Goal: Task Accomplishment & Management: Use online tool/utility

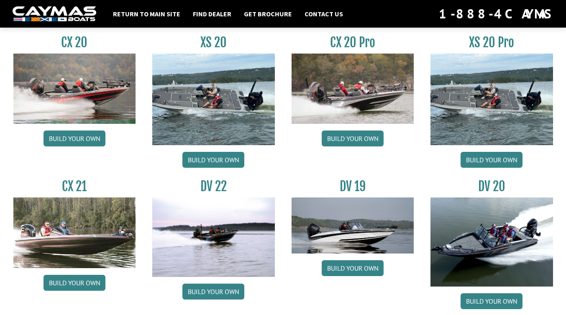
scroll to position [864, 0]
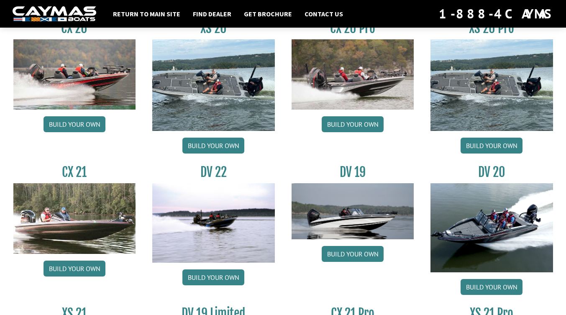
click at [84, 250] on img at bounding box center [74, 218] width 123 height 70
click at [78, 264] on link "Build your own" at bounding box center [75, 269] width 62 height 16
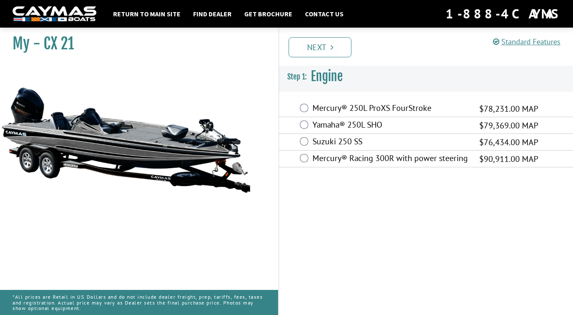
click at [363, 127] on label "Yamaha® 250L SHO" at bounding box center [390, 126] width 156 height 12
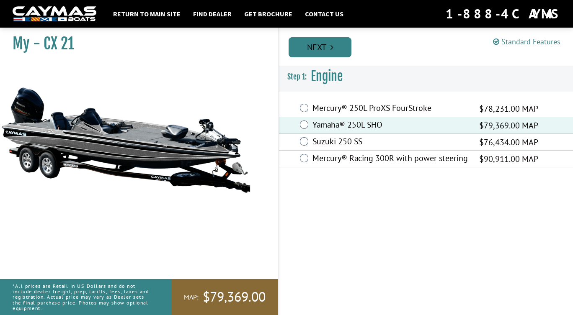
click at [325, 54] on link "Next" at bounding box center [319, 47] width 63 height 20
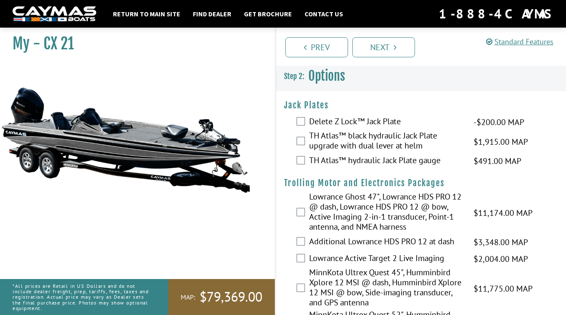
click at [352, 141] on label "TH Atlas™ black hydraulic Jack Plate upgrade with dual lever at helm" at bounding box center [386, 142] width 154 height 22
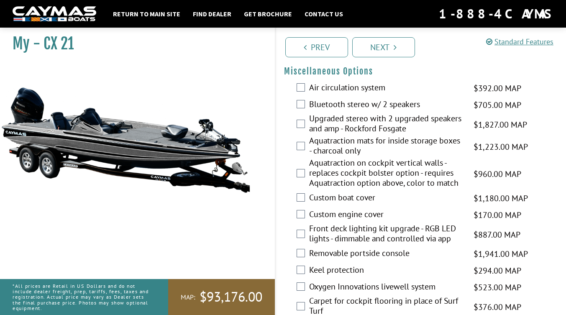
scroll to position [842, 0]
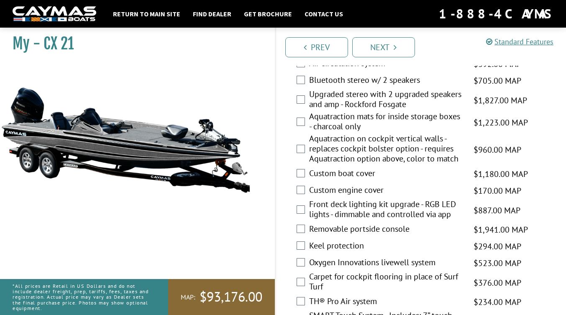
click at [335, 177] on div "Custom boat cover $1,180.00 MAP $1,393.00 MSRP" at bounding box center [421, 174] width 291 height 17
click at [334, 180] on label "Custom boat cover" at bounding box center [386, 174] width 154 height 12
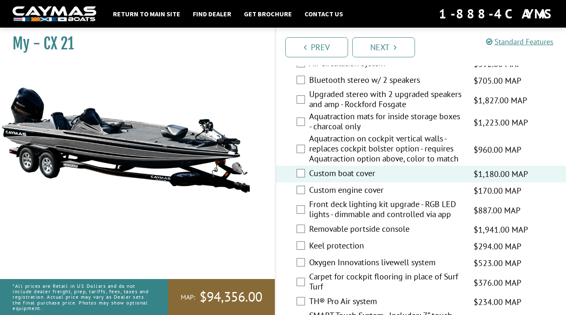
click at [350, 253] on label "Keel protection" at bounding box center [386, 247] width 154 height 12
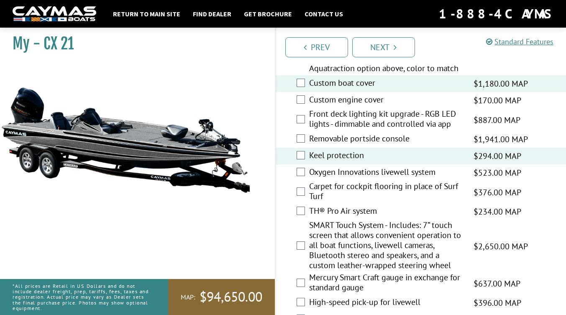
scroll to position [974, 0]
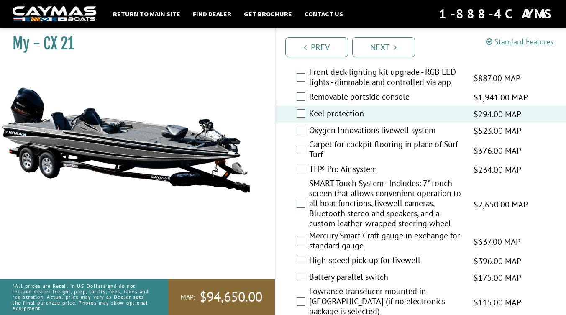
click at [374, 137] on label "Oxygen Innovations livewell system" at bounding box center [386, 131] width 154 height 12
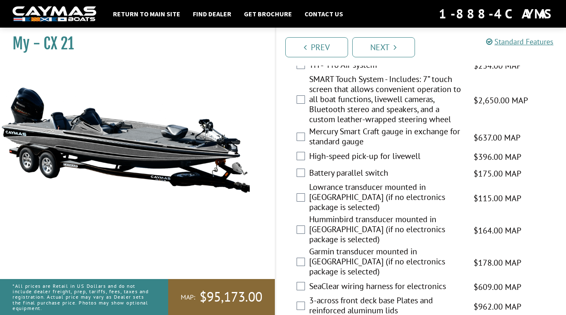
scroll to position [1088, 0]
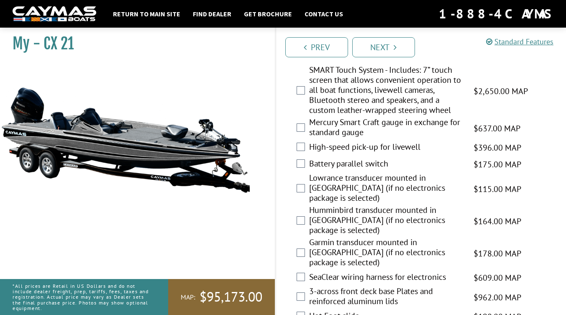
click at [363, 154] on label "High-speed pick-up for livewell" at bounding box center [386, 148] width 154 height 12
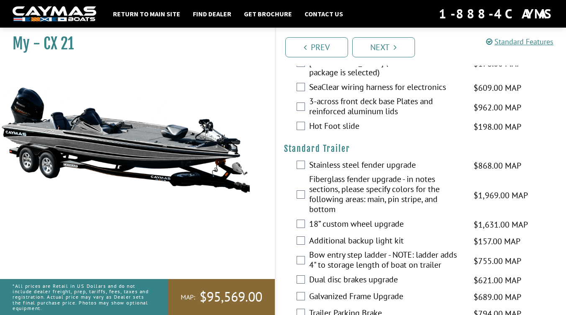
scroll to position [1281, 0]
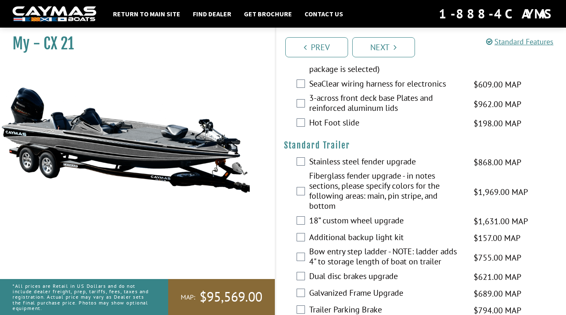
click at [347, 118] on label "Hot Foot slide" at bounding box center [386, 124] width 154 height 12
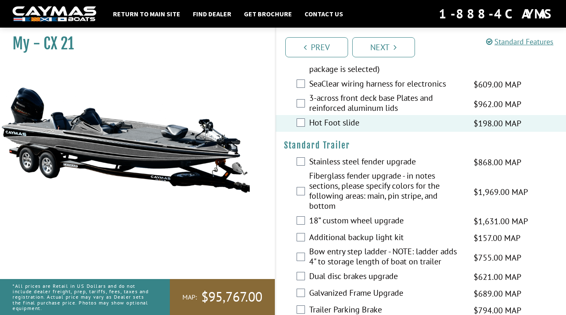
click at [349, 216] on label "18” custom wheel upgrade" at bounding box center [386, 222] width 154 height 12
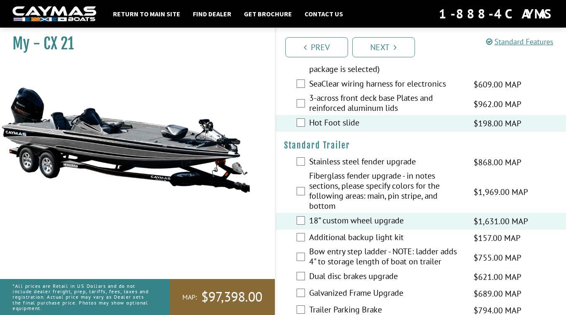
click at [353, 232] on label "Additional backup light kit" at bounding box center [386, 238] width 154 height 12
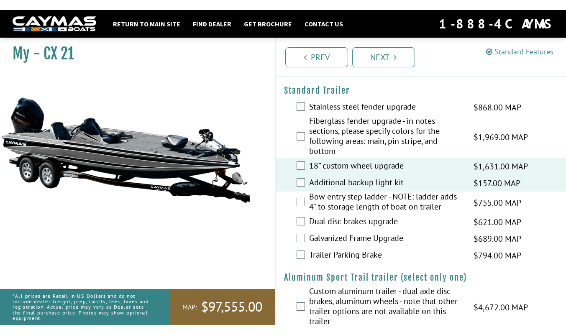
scroll to position [1326, 0]
